Goal: Task Accomplishment & Management: Manage account settings

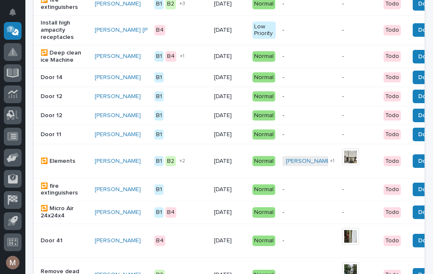
scroll to position [334, 0]
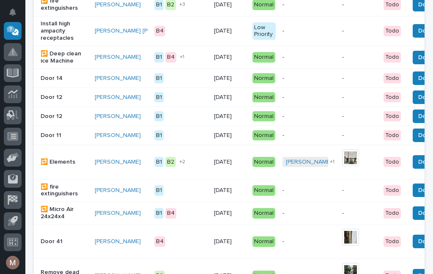
click at [53, 163] on div "🔁 Elements" at bounding box center [64, 161] width 47 height 9
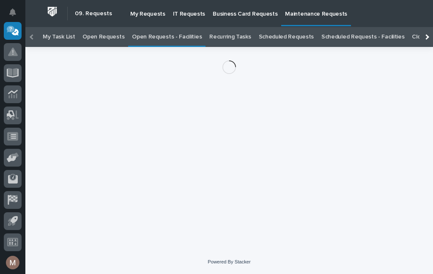
scroll to position [27, 0]
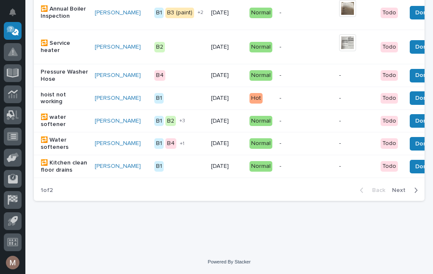
scroll to position [824, 0]
click at [402, 193] on span "Next" at bounding box center [401, 190] width 19 height 8
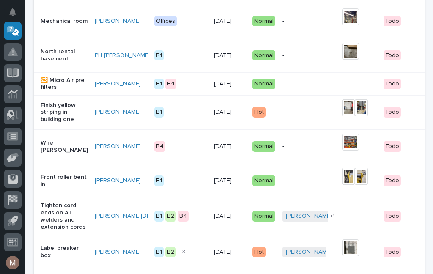
scroll to position [492, 0]
click at [432, 89] on span "Done" at bounding box center [439, 84] width 15 height 10
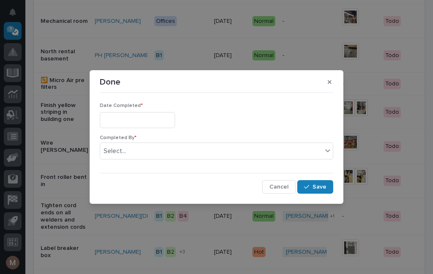
click at [131, 120] on input "text" at bounding box center [137, 120] width 75 height 16
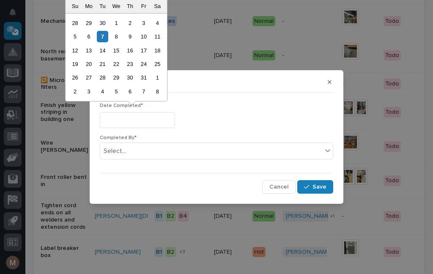
click at [104, 38] on div "7" at bounding box center [102, 36] width 11 height 11
type input "**********"
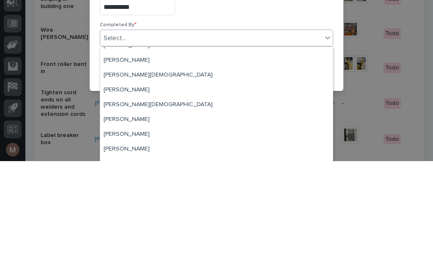
scroll to position [26, 0]
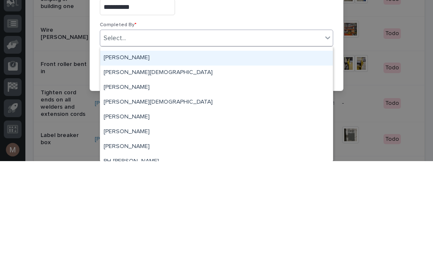
click at [122, 164] on div "[PERSON_NAME]" at bounding box center [216, 171] width 232 height 15
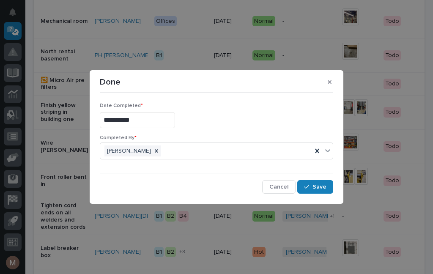
click at [321, 189] on span "Save" at bounding box center [319, 187] width 14 height 8
